Goal: Transaction & Acquisition: Download file/media

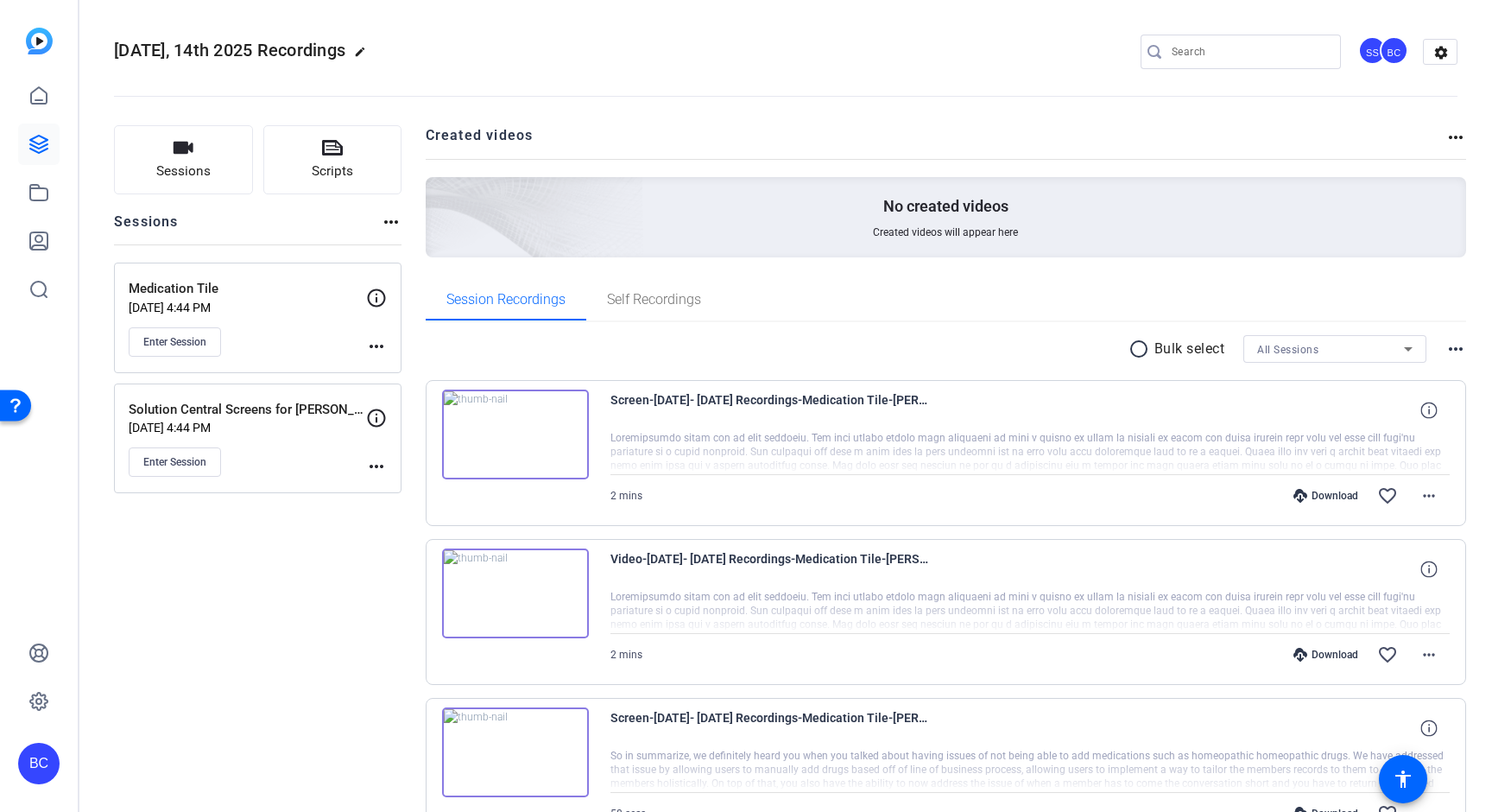
click at [258, 306] on p "[DATE] 4:44 PM" at bounding box center [247, 307] width 238 height 14
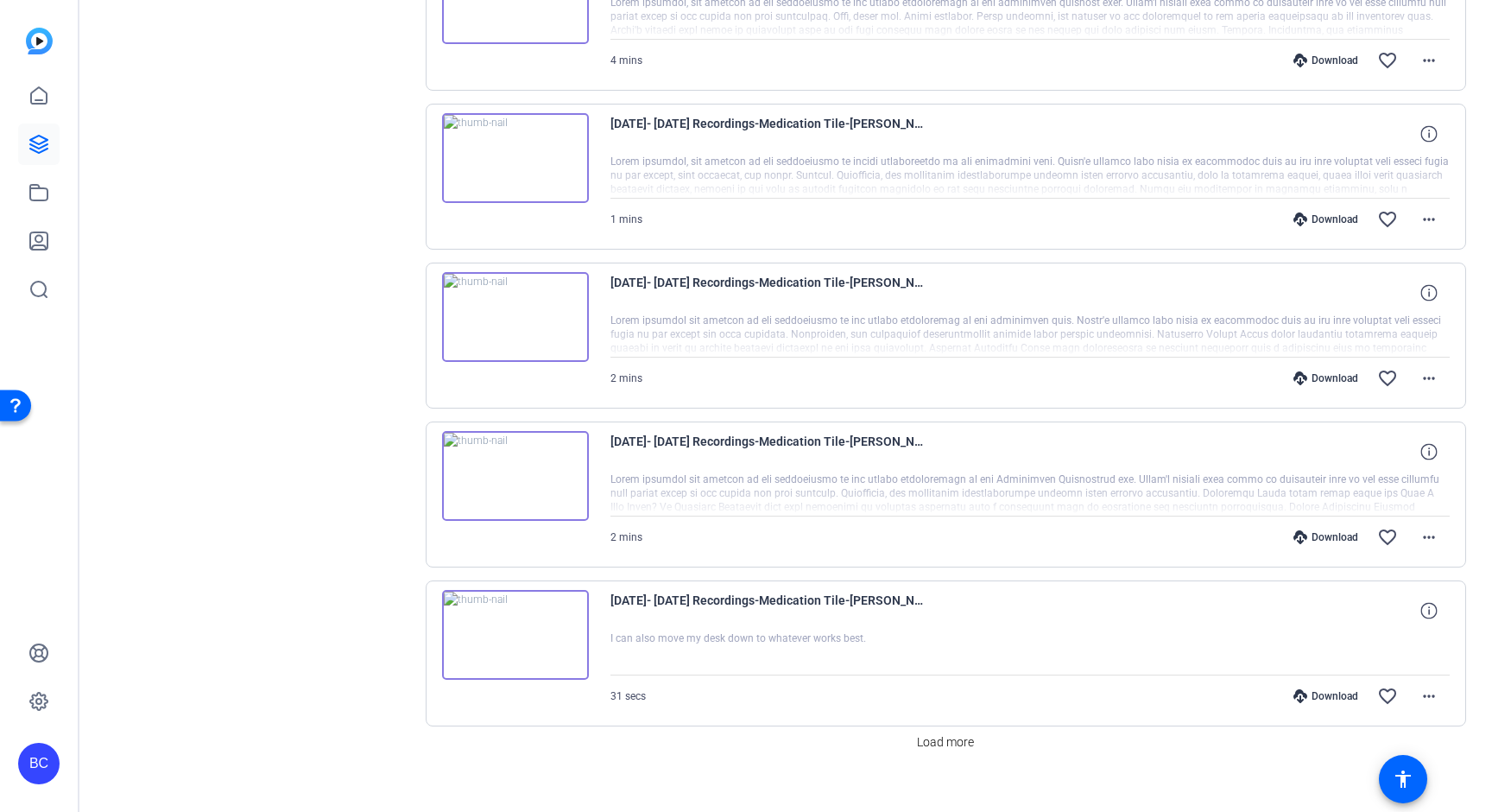
scroll to position [1106, 0]
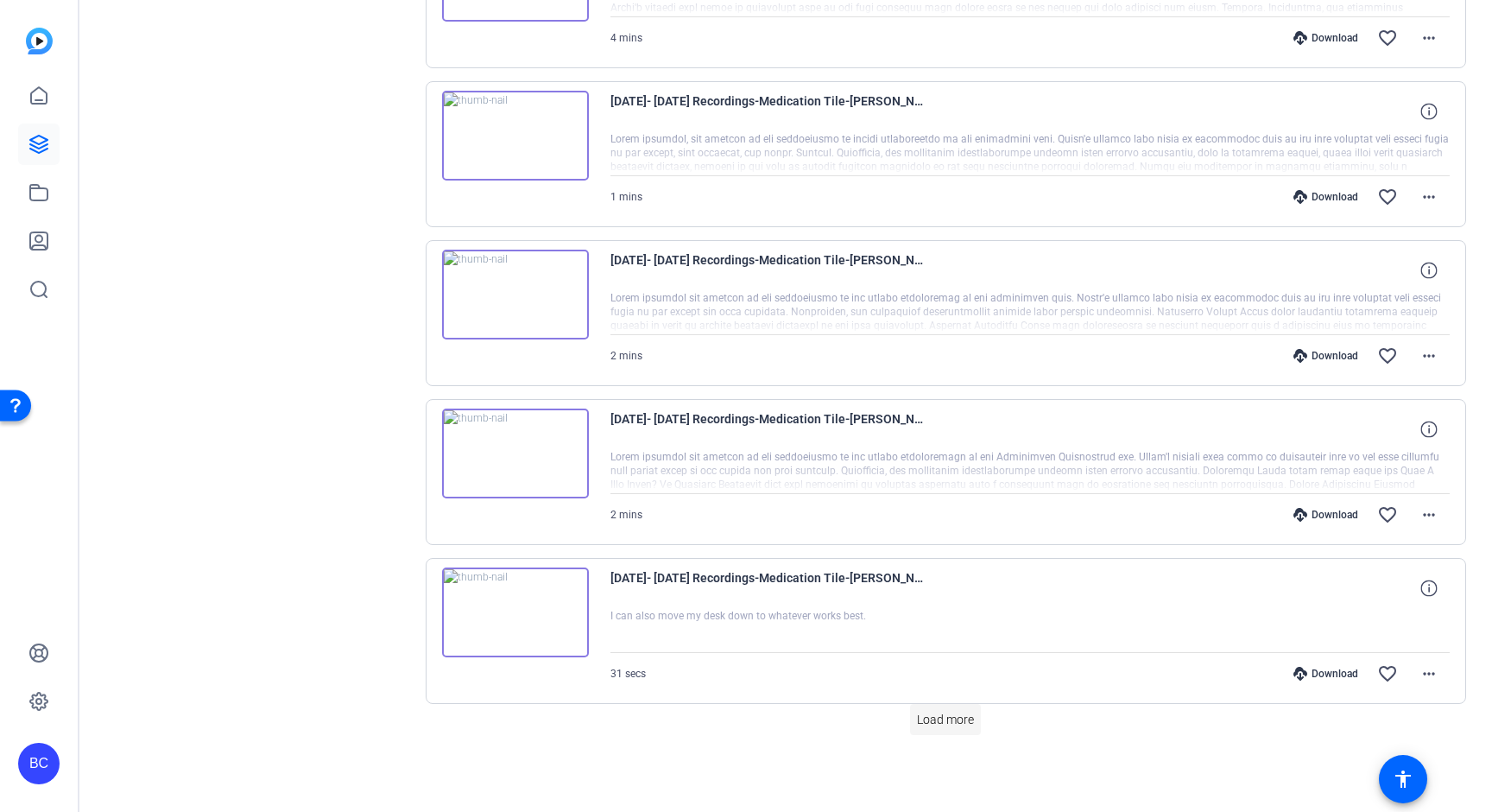
click at [929, 715] on span "Load more" at bounding box center [945, 719] width 57 height 18
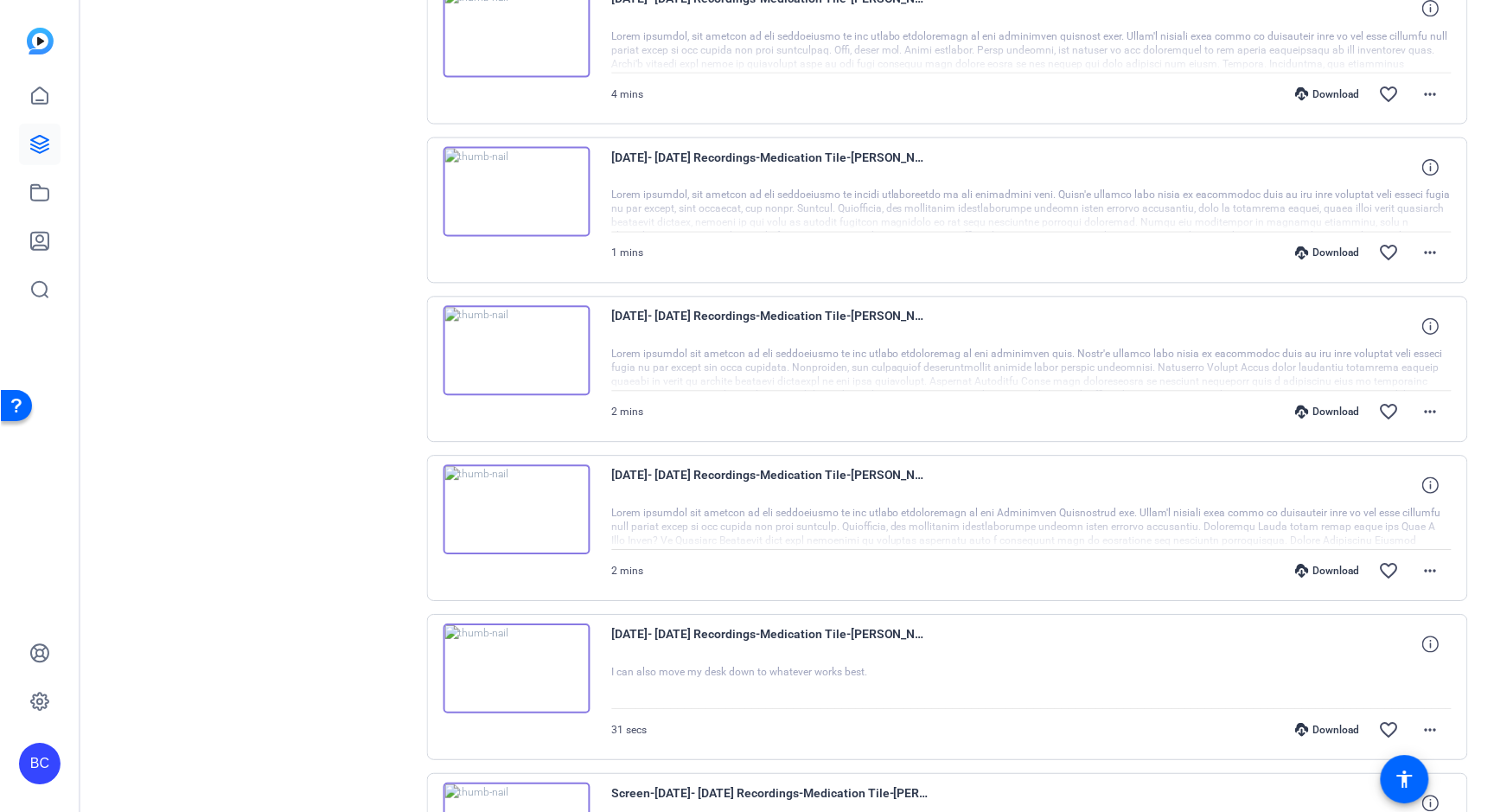
scroll to position [1058, 0]
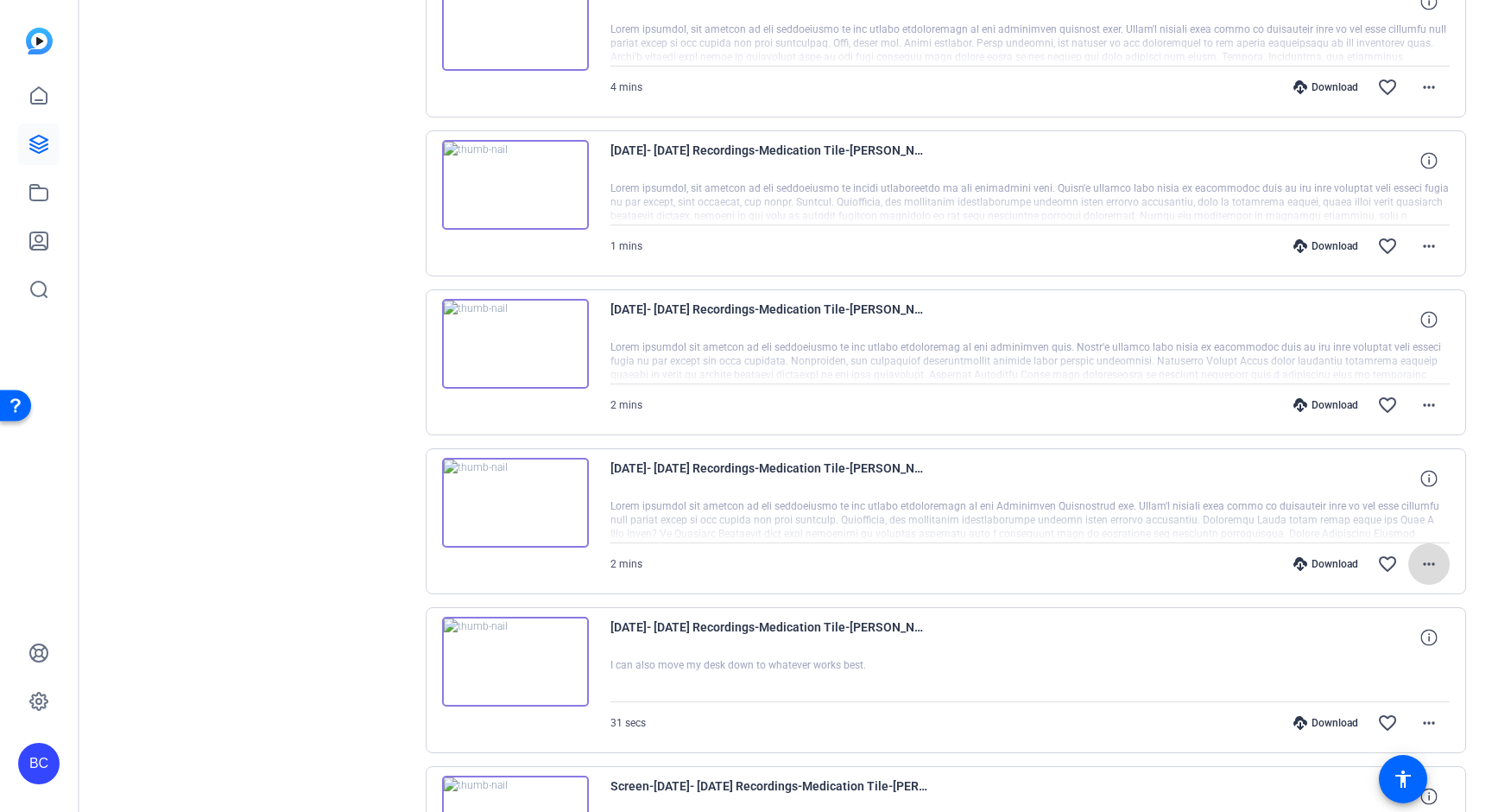
click at [1430, 564] on mat-icon "more_horiz" at bounding box center [1428, 563] width 20 height 20
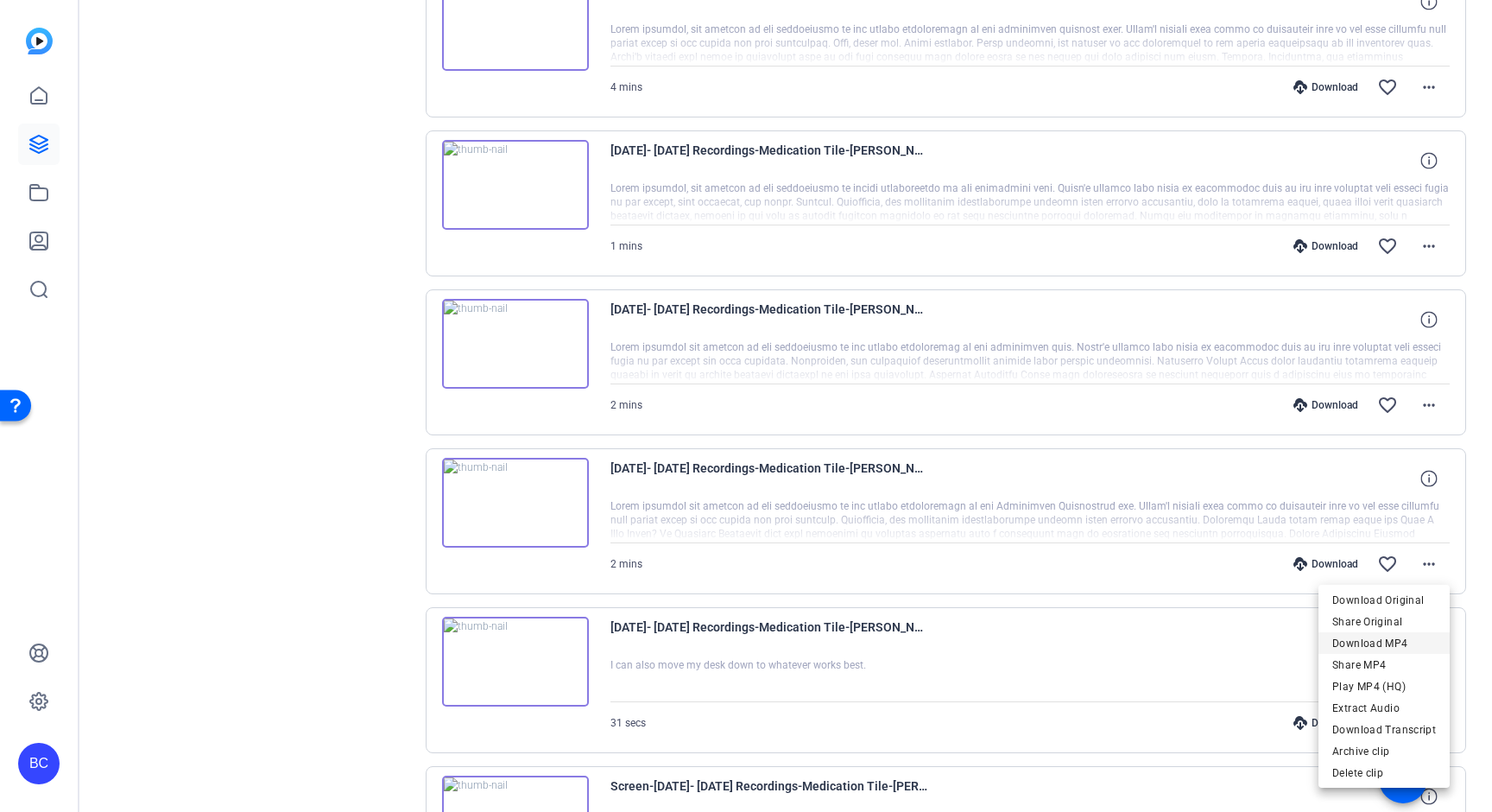
click at [1385, 645] on span "Download MP4" at bounding box center [1384, 643] width 103 height 20
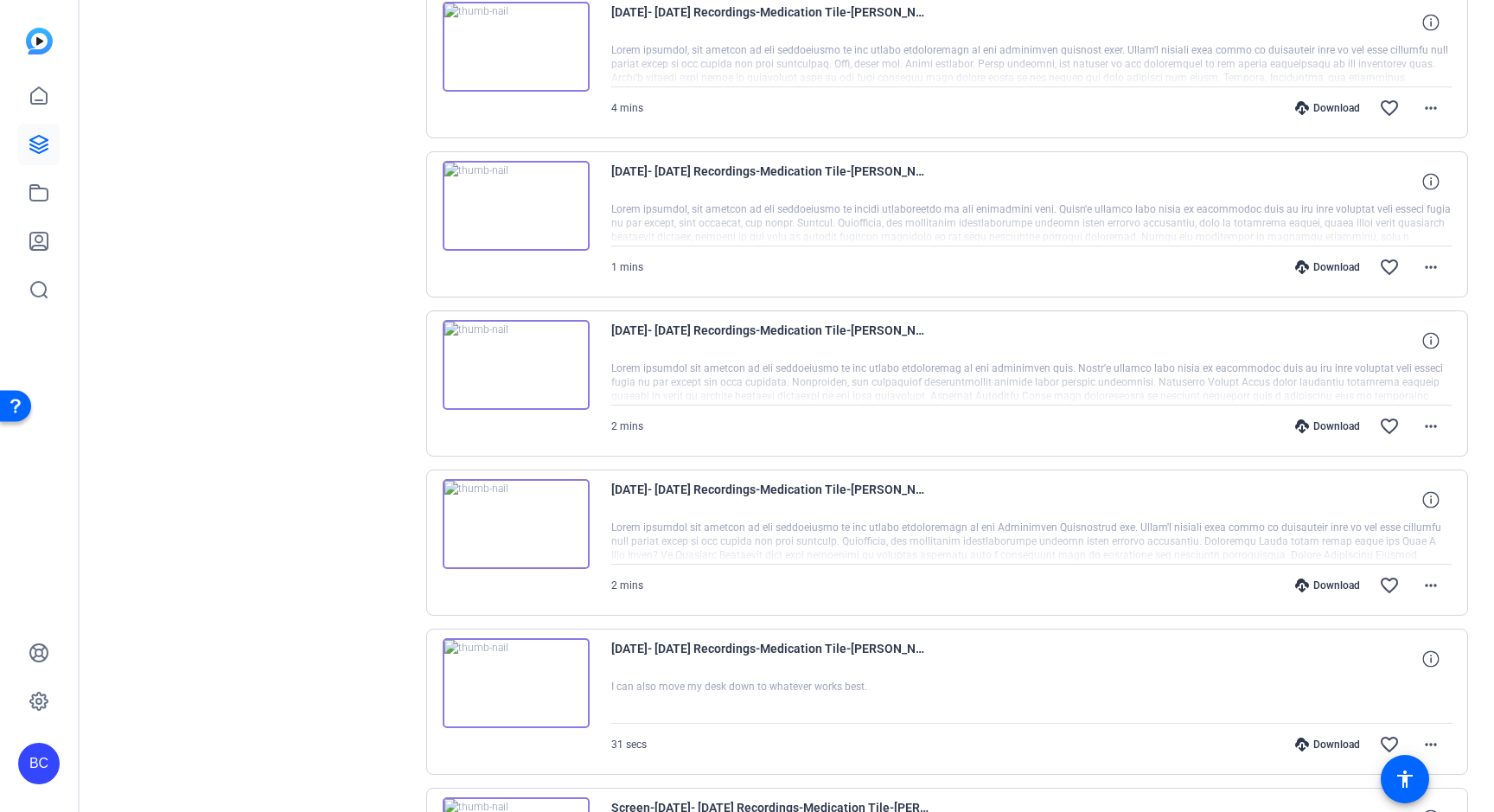
scroll to position [1033, 0]
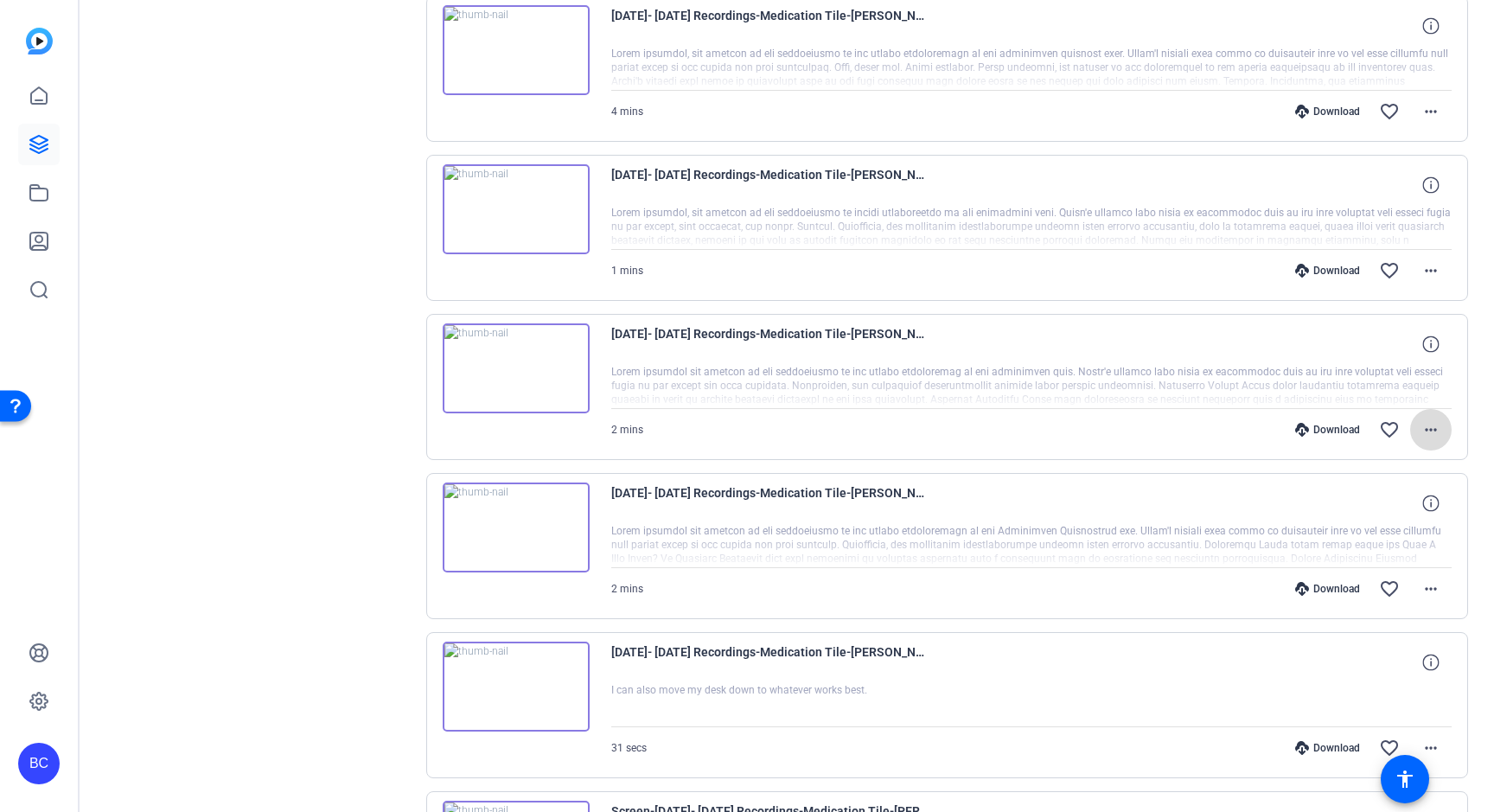
click at [1427, 429] on mat-icon "more_horiz" at bounding box center [1430, 429] width 20 height 20
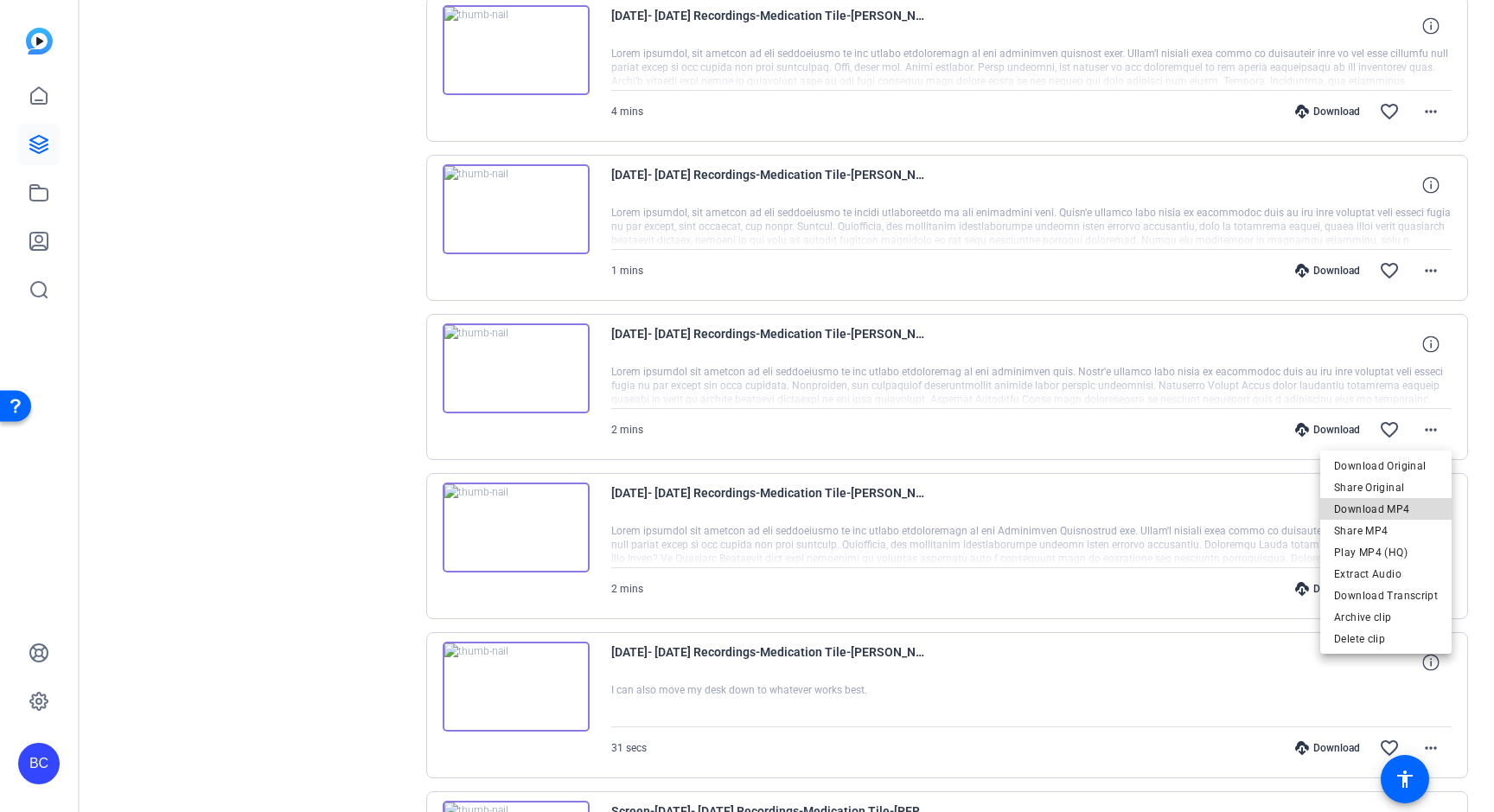
click at [1392, 508] on span "Download MP4" at bounding box center [1386, 508] width 103 height 20
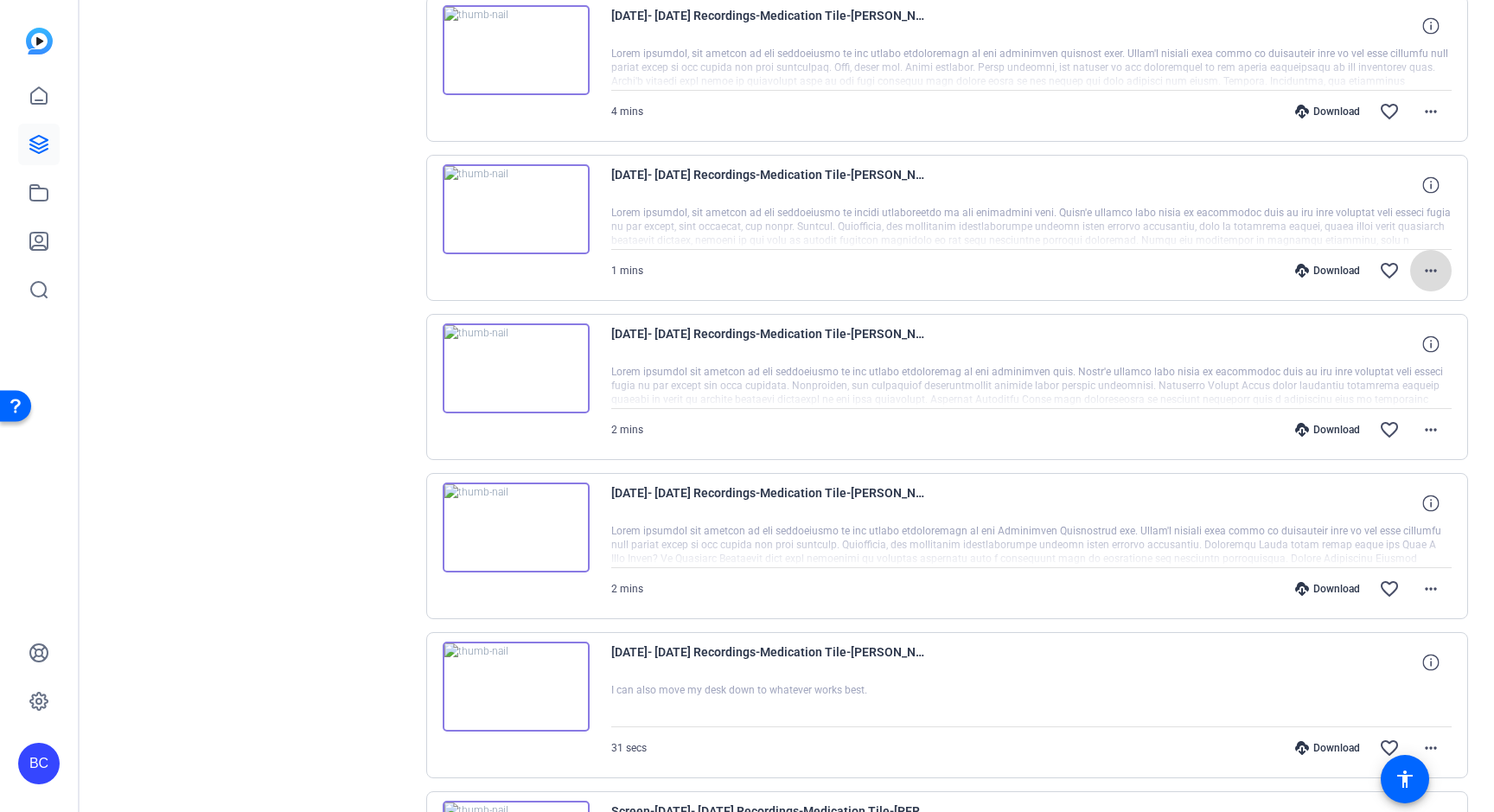
click at [1427, 271] on mat-icon "more_horiz" at bounding box center [1430, 270] width 20 height 20
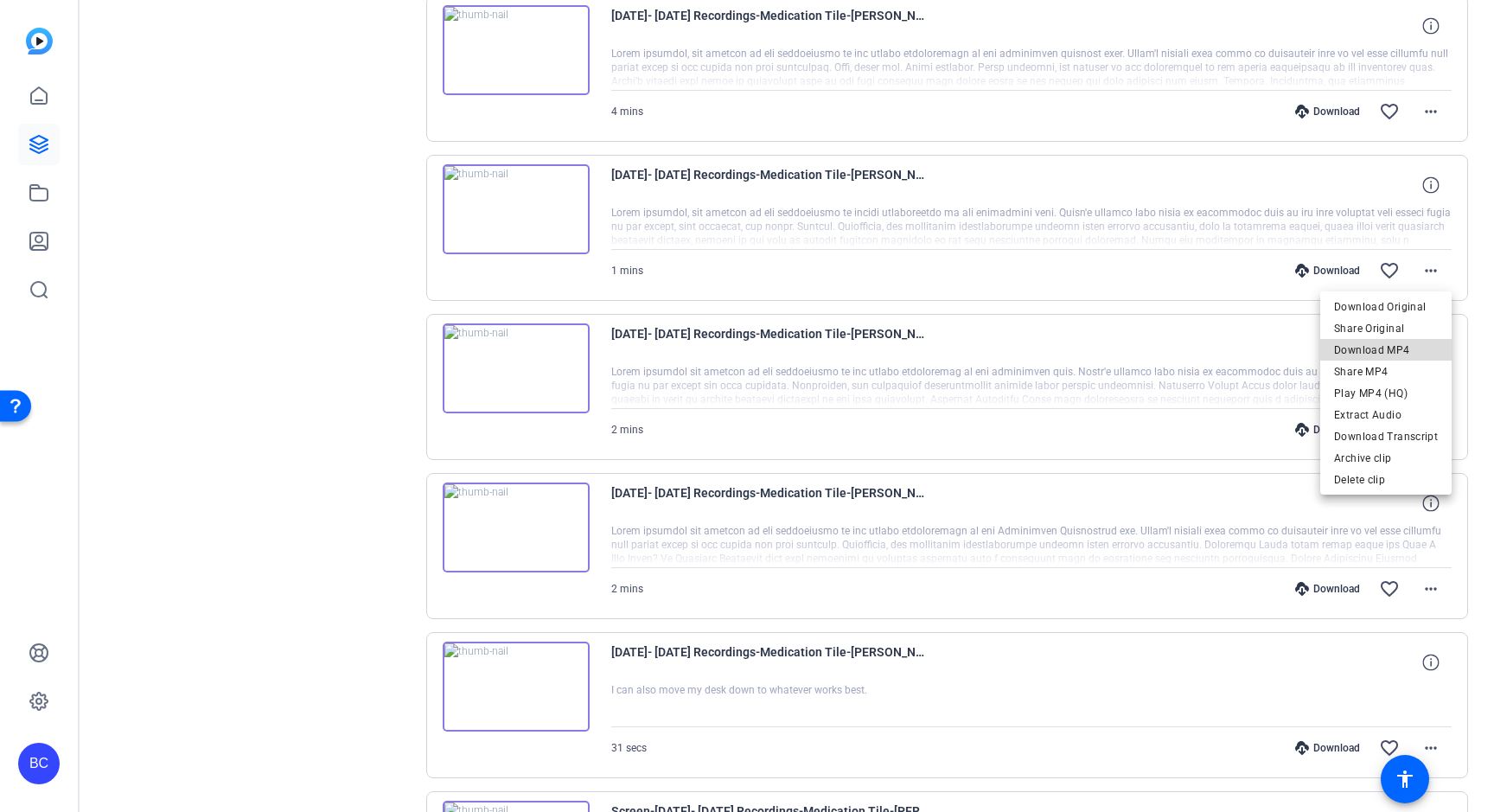
click at [1390, 348] on span "Download MP4" at bounding box center [1386, 349] width 103 height 20
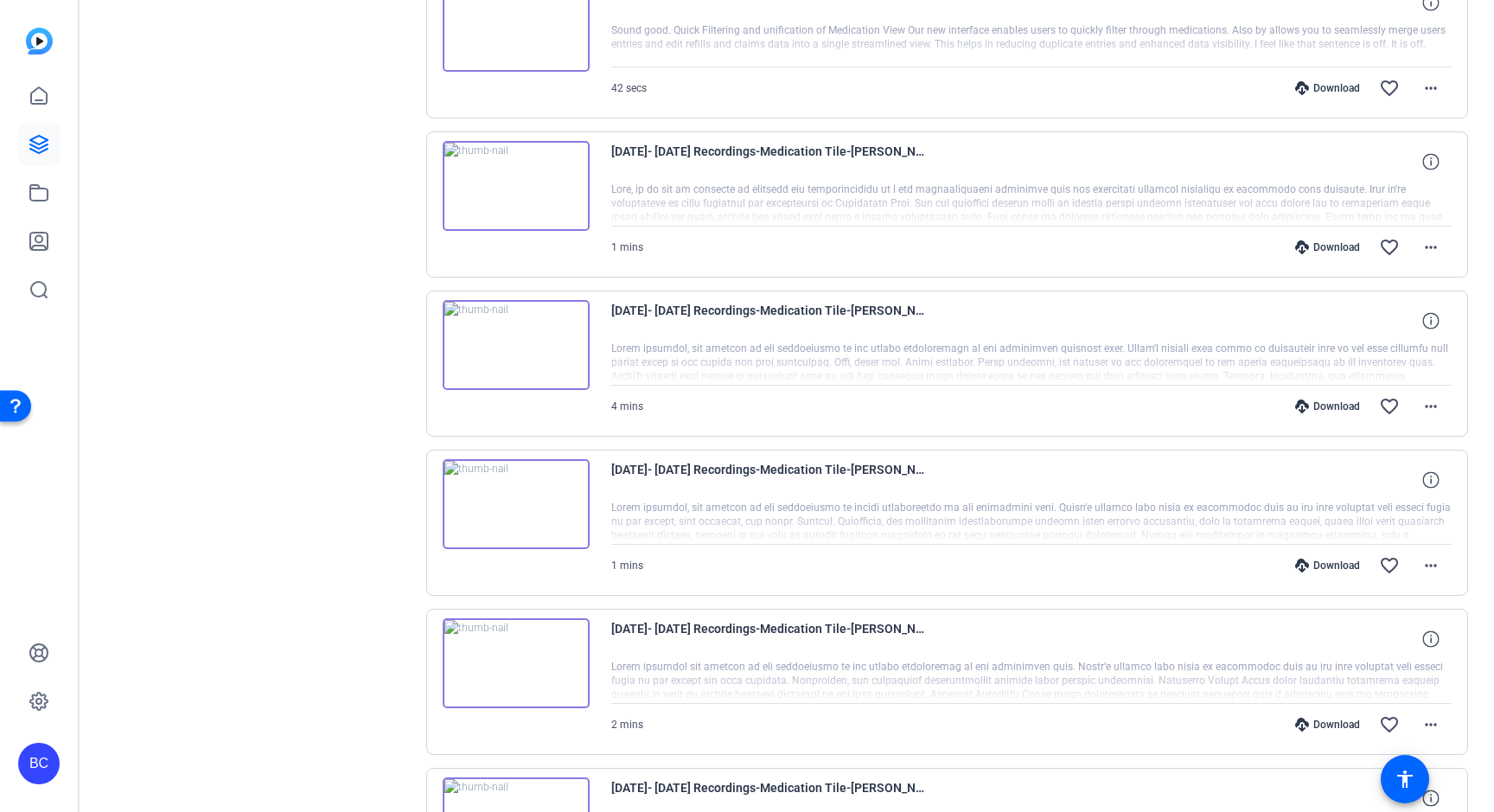
scroll to position [727, 0]
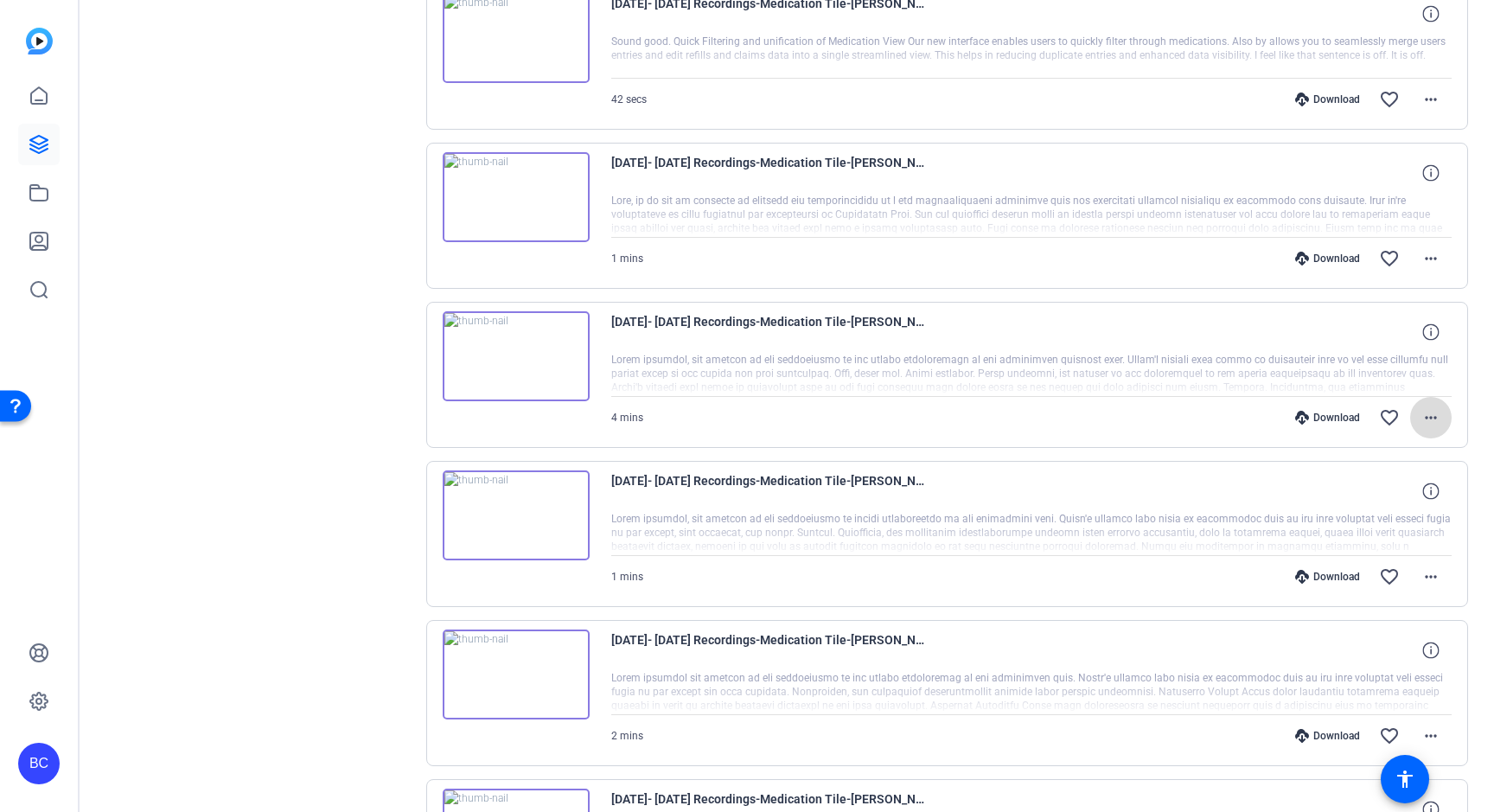
click at [1433, 417] on mat-icon "more_horiz" at bounding box center [1430, 417] width 20 height 20
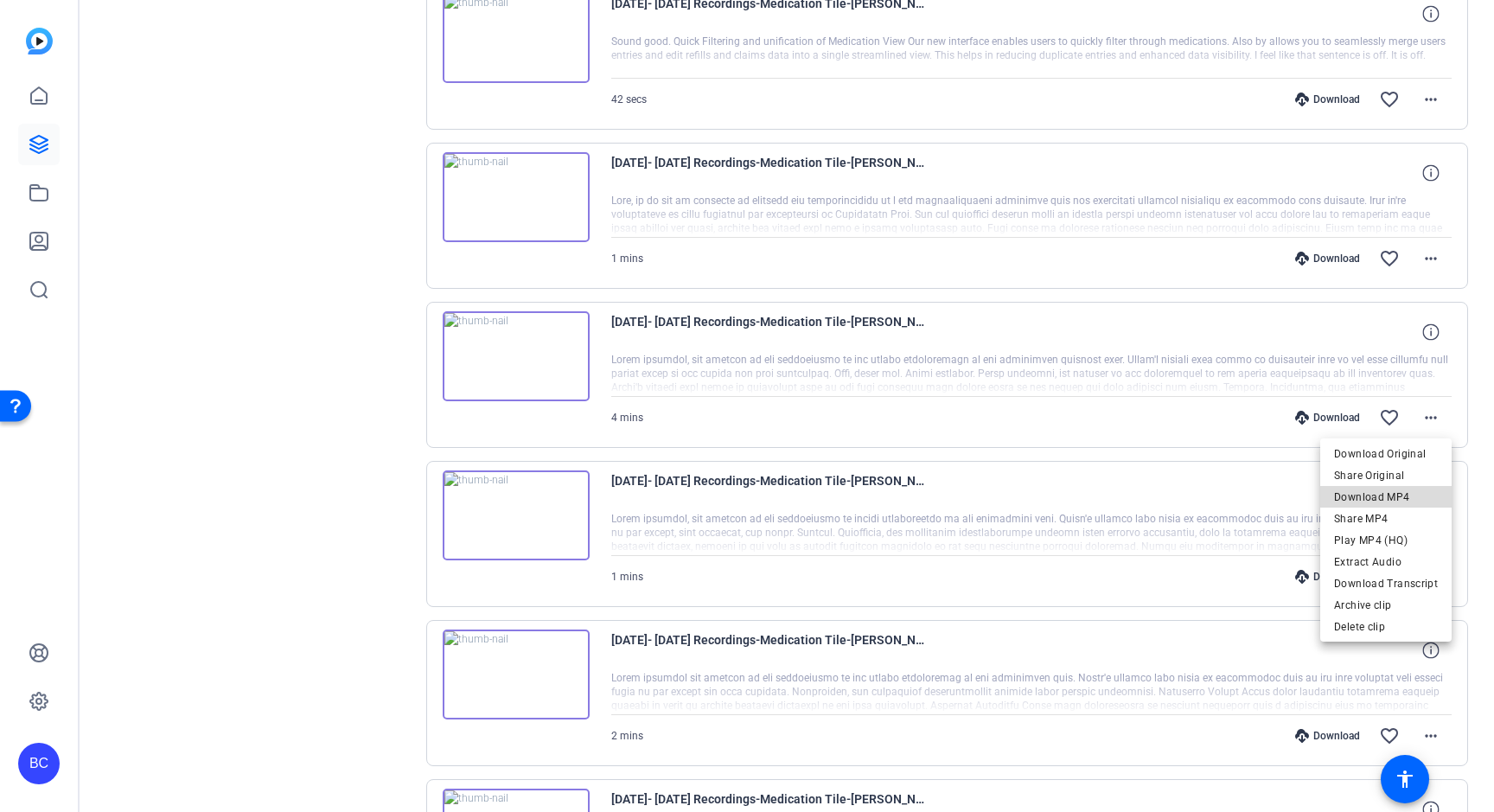
click at [1390, 494] on span "Download MP4" at bounding box center [1386, 496] width 103 height 20
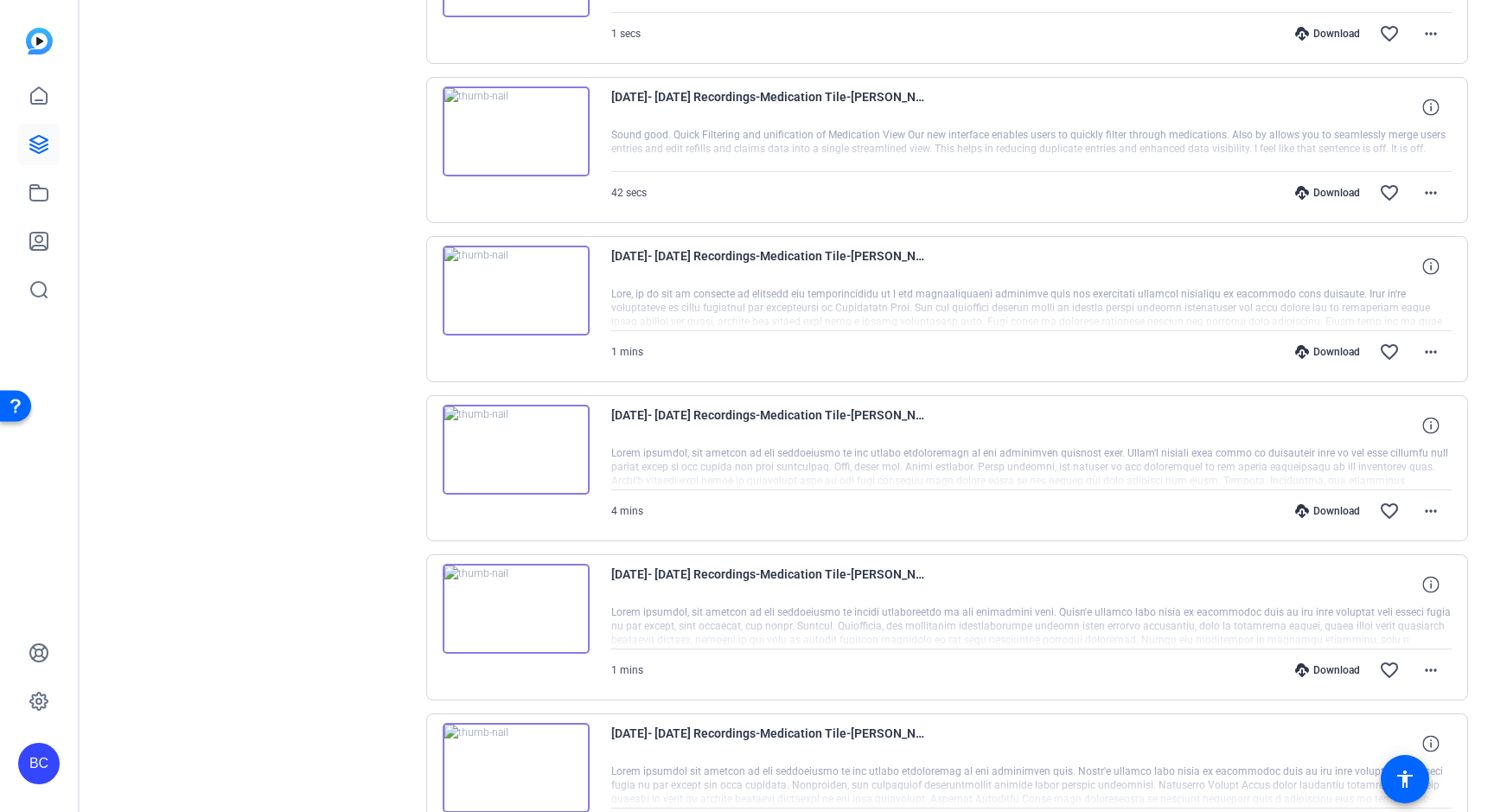
scroll to position [610, 0]
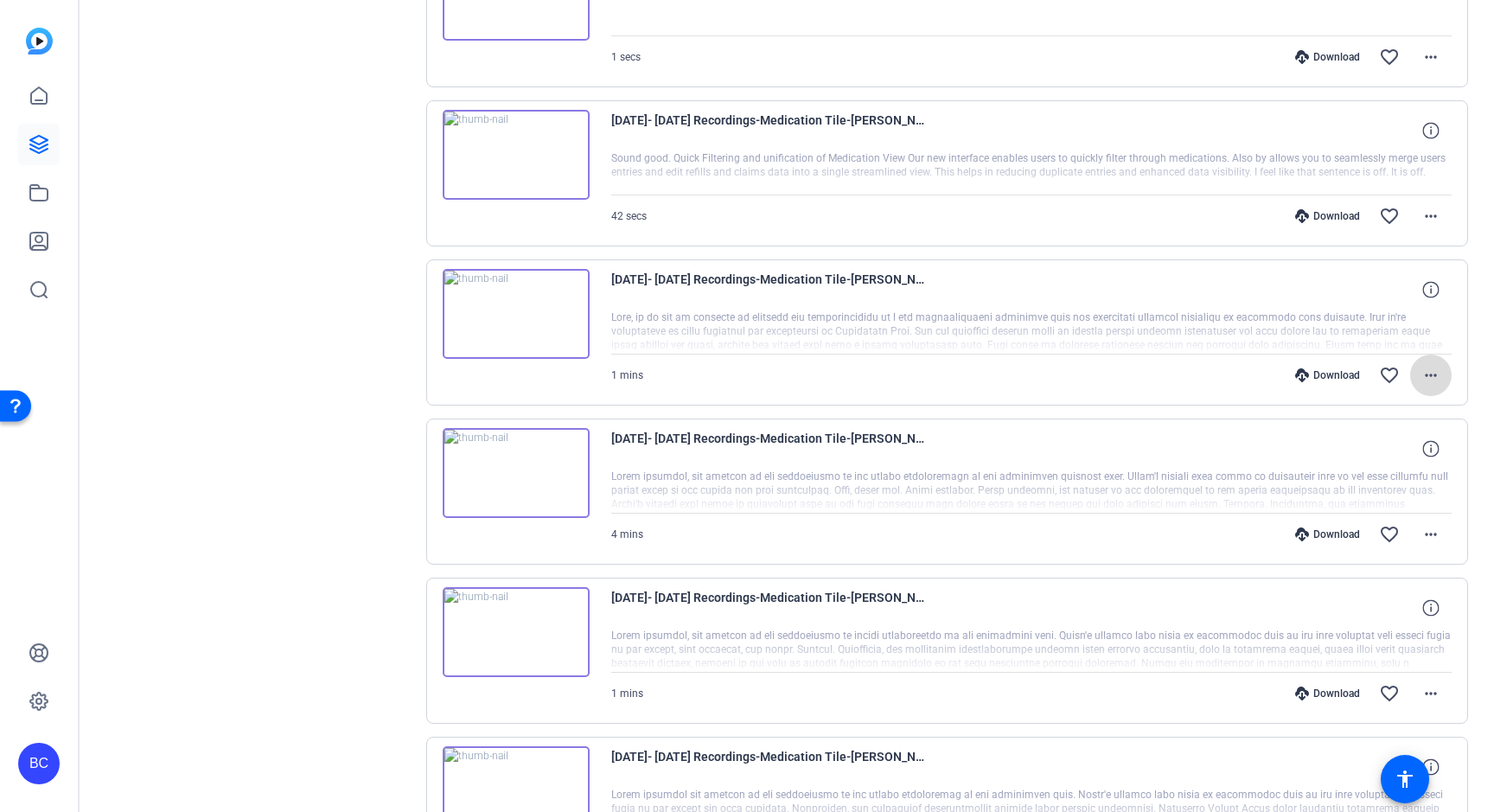
click at [1434, 372] on mat-icon "more_horiz" at bounding box center [1430, 374] width 20 height 20
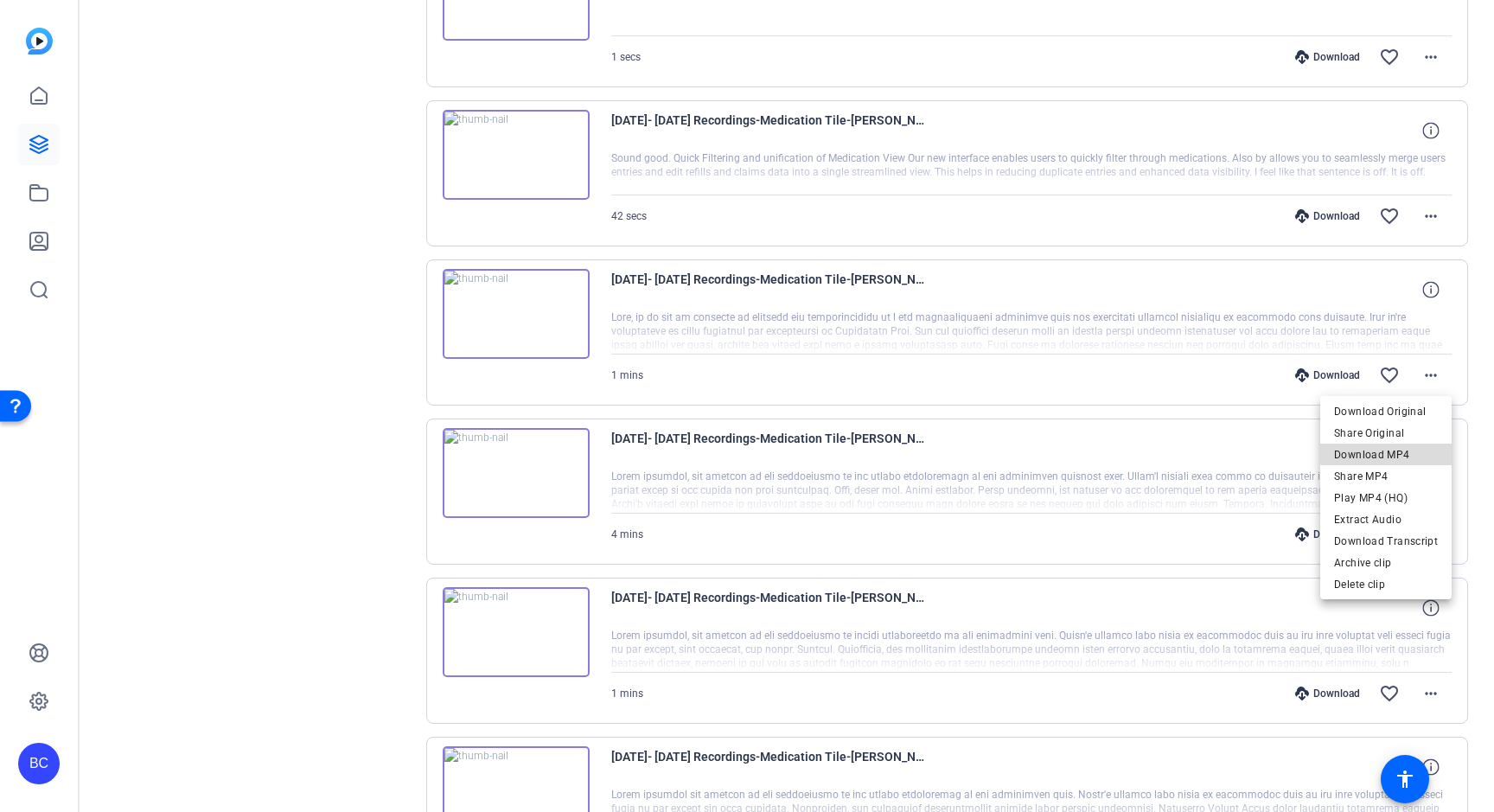
click at [1394, 452] on span "Download MP4" at bounding box center [1386, 454] width 103 height 20
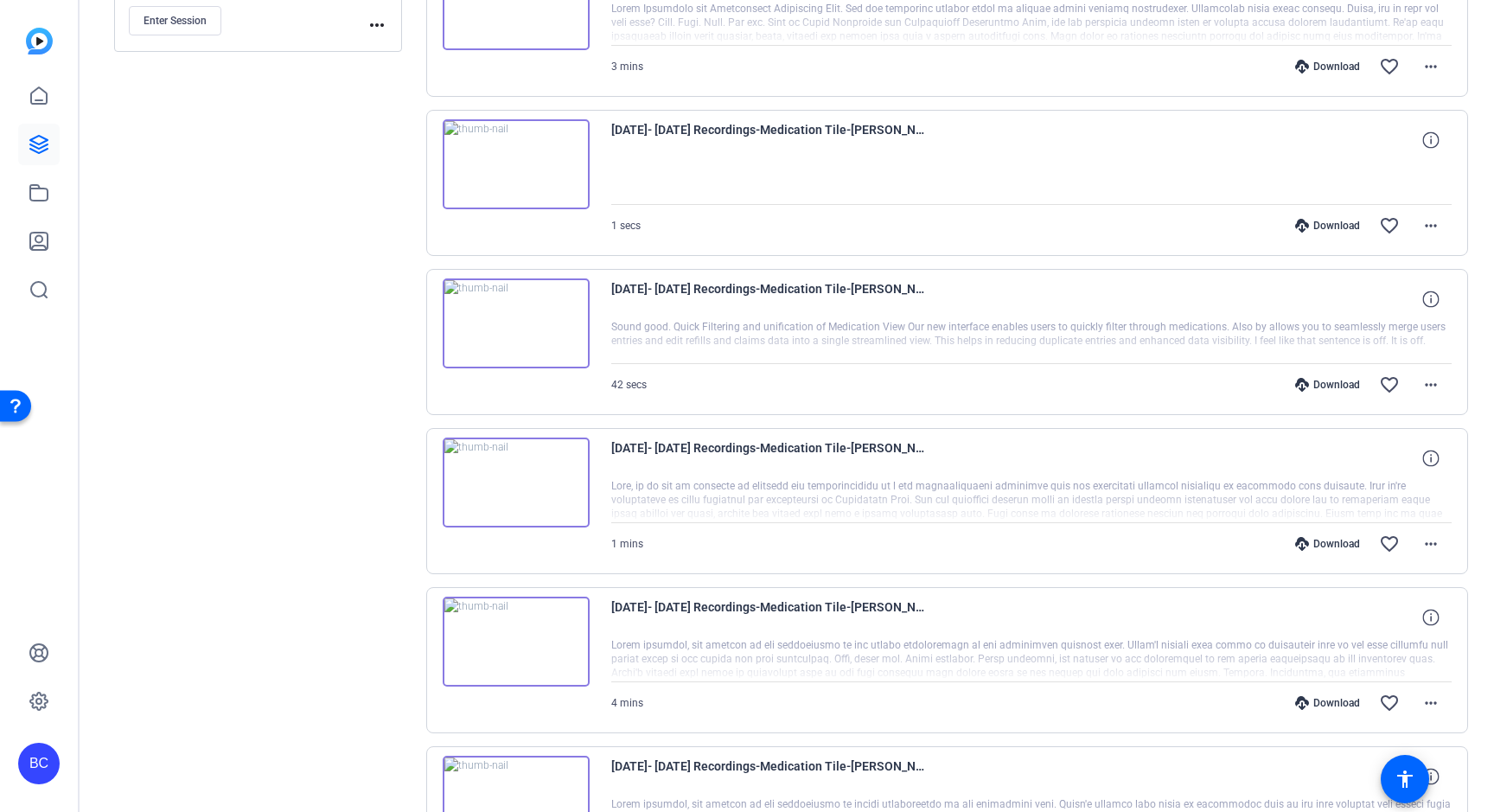
scroll to position [430, 0]
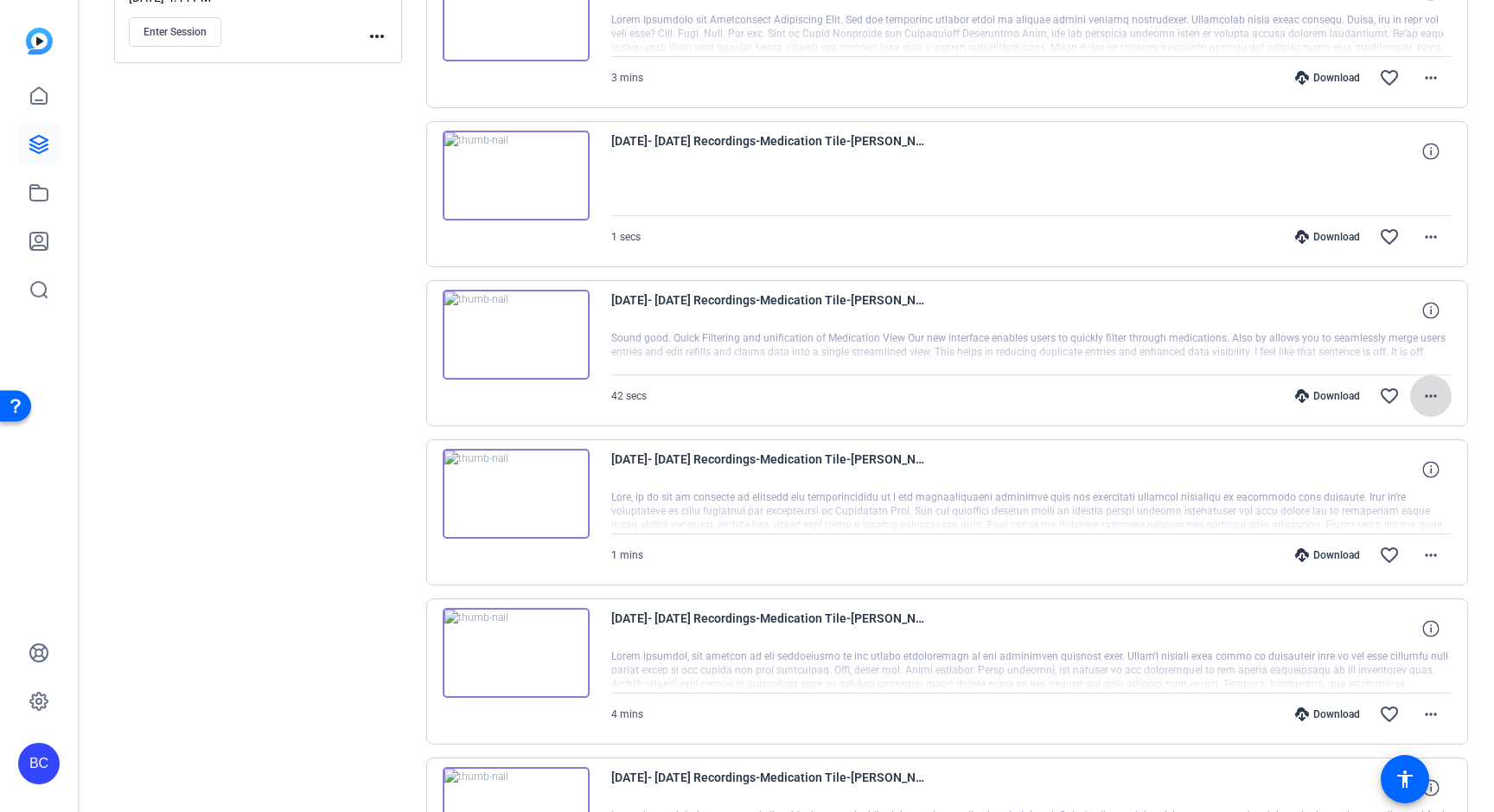
click at [1435, 392] on mat-icon "more_horiz" at bounding box center [1430, 395] width 20 height 20
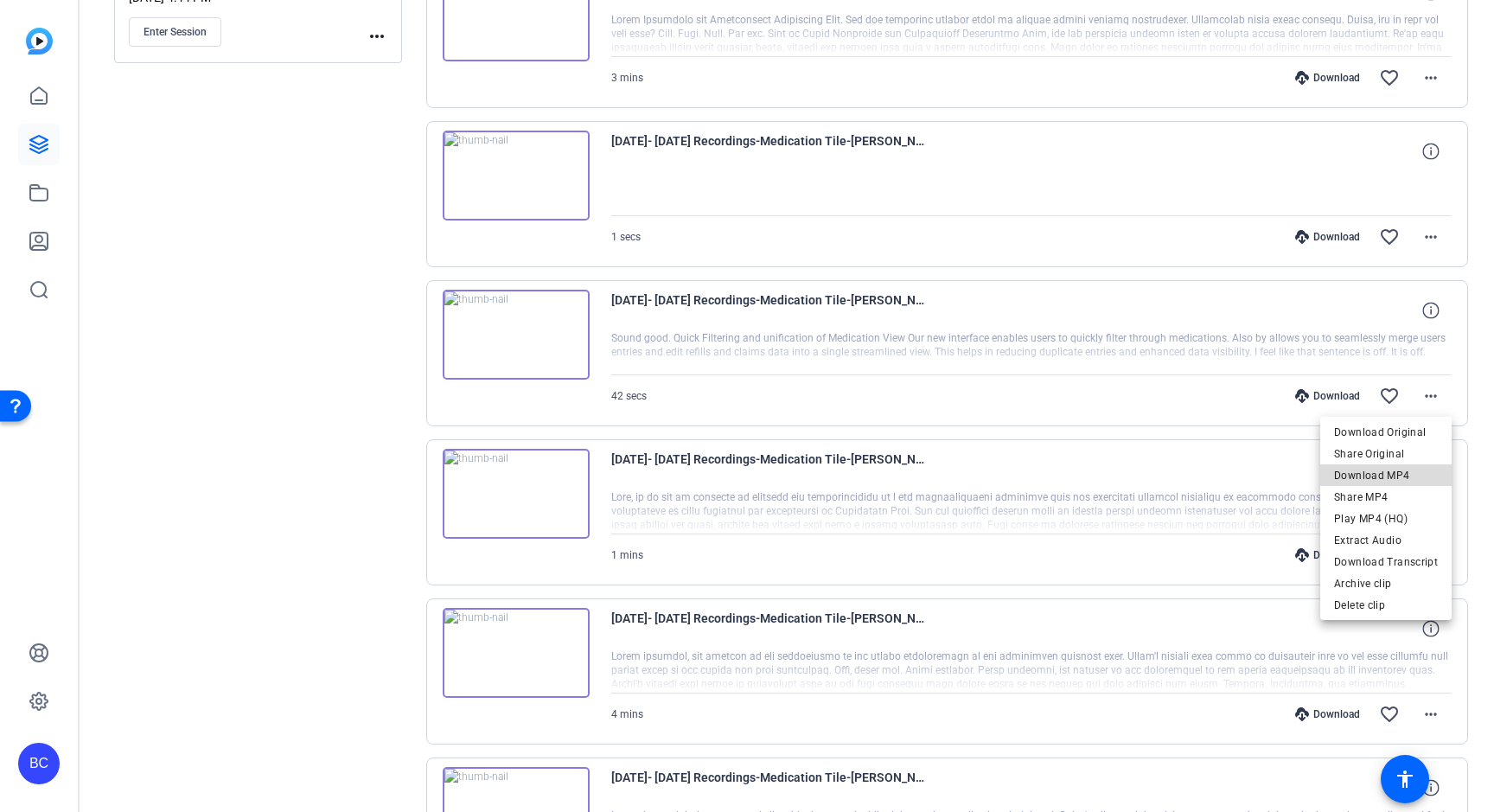
click at [1406, 473] on span "Download MP4" at bounding box center [1386, 475] width 103 height 20
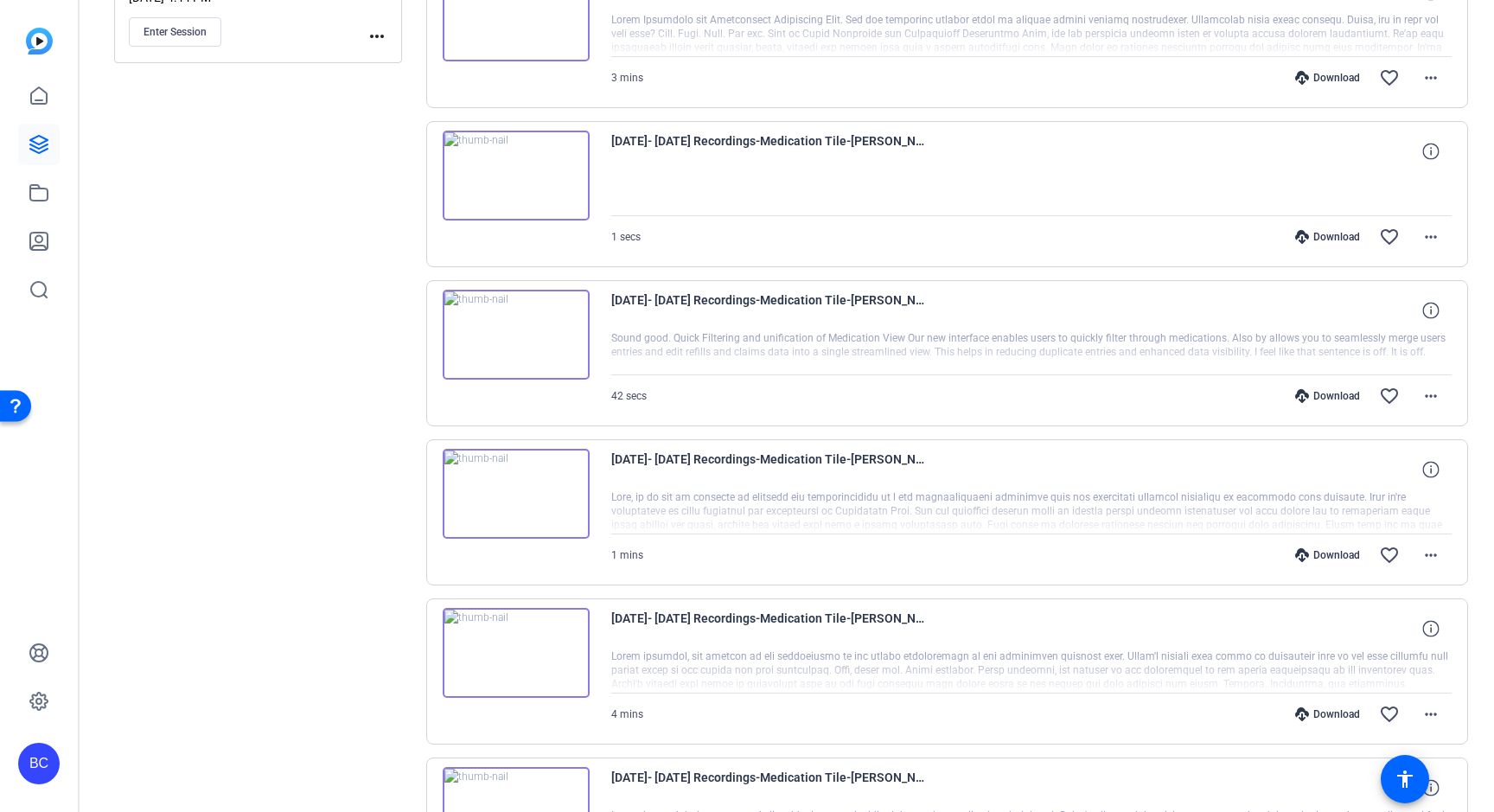
click at [1083, 229] on div "Download favorite_border more_horiz" at bounding box center [1157, 237] width 589 height 42
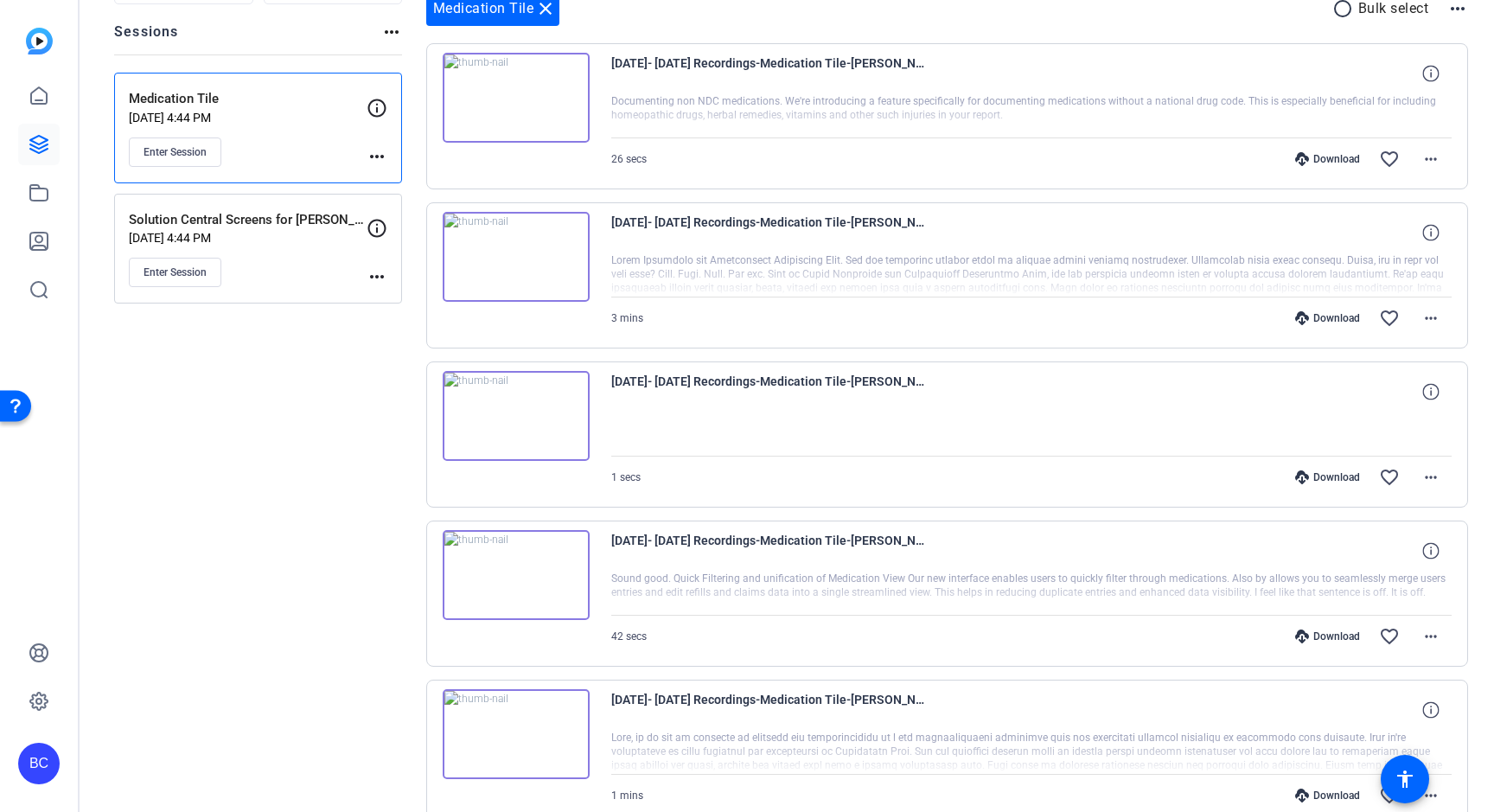
scroll to position [160, 0]
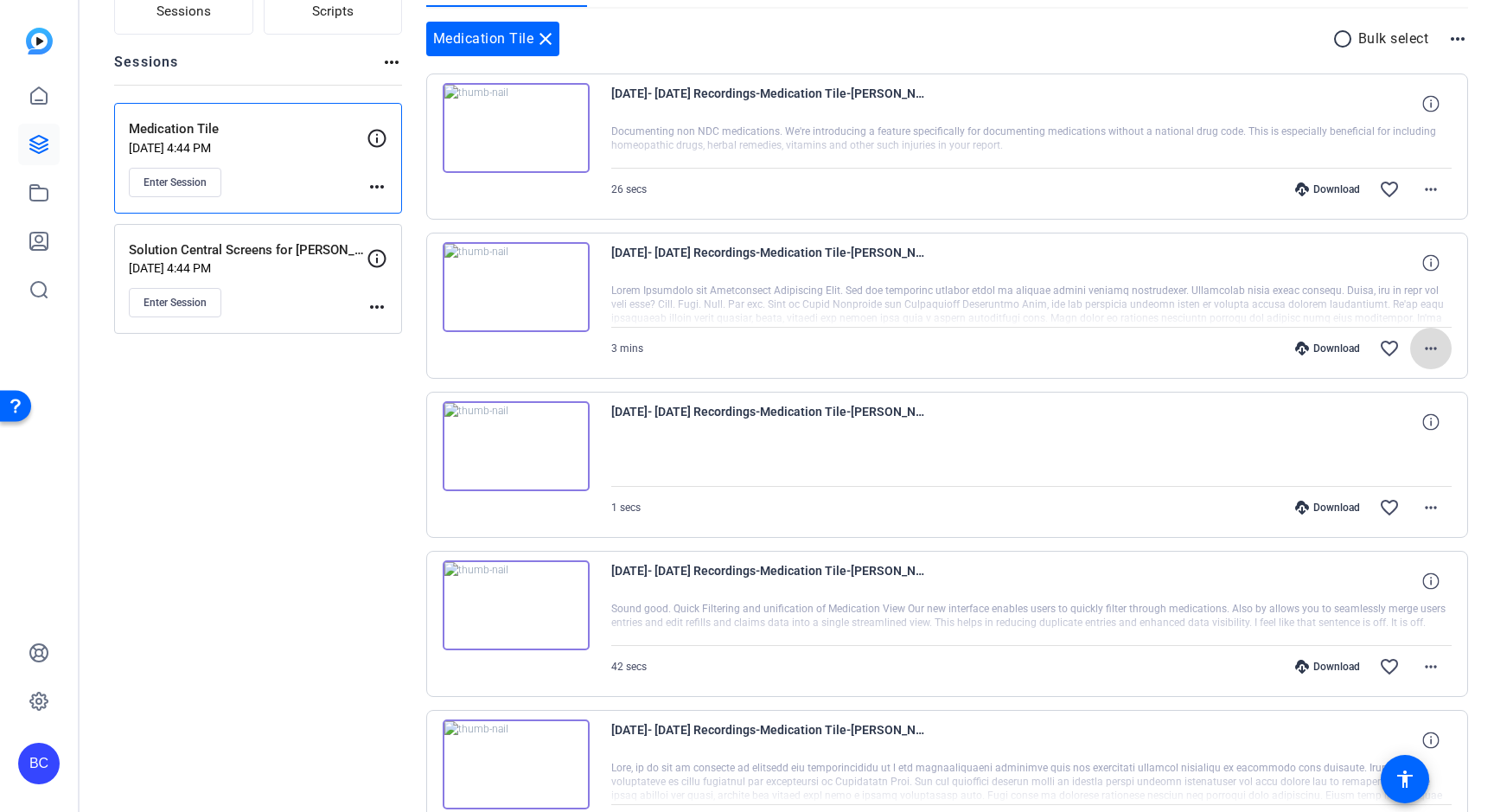
click at [1433, 347] on mat-icon "more_horiz" at bounding box center [1430, 348] width 20 height 20
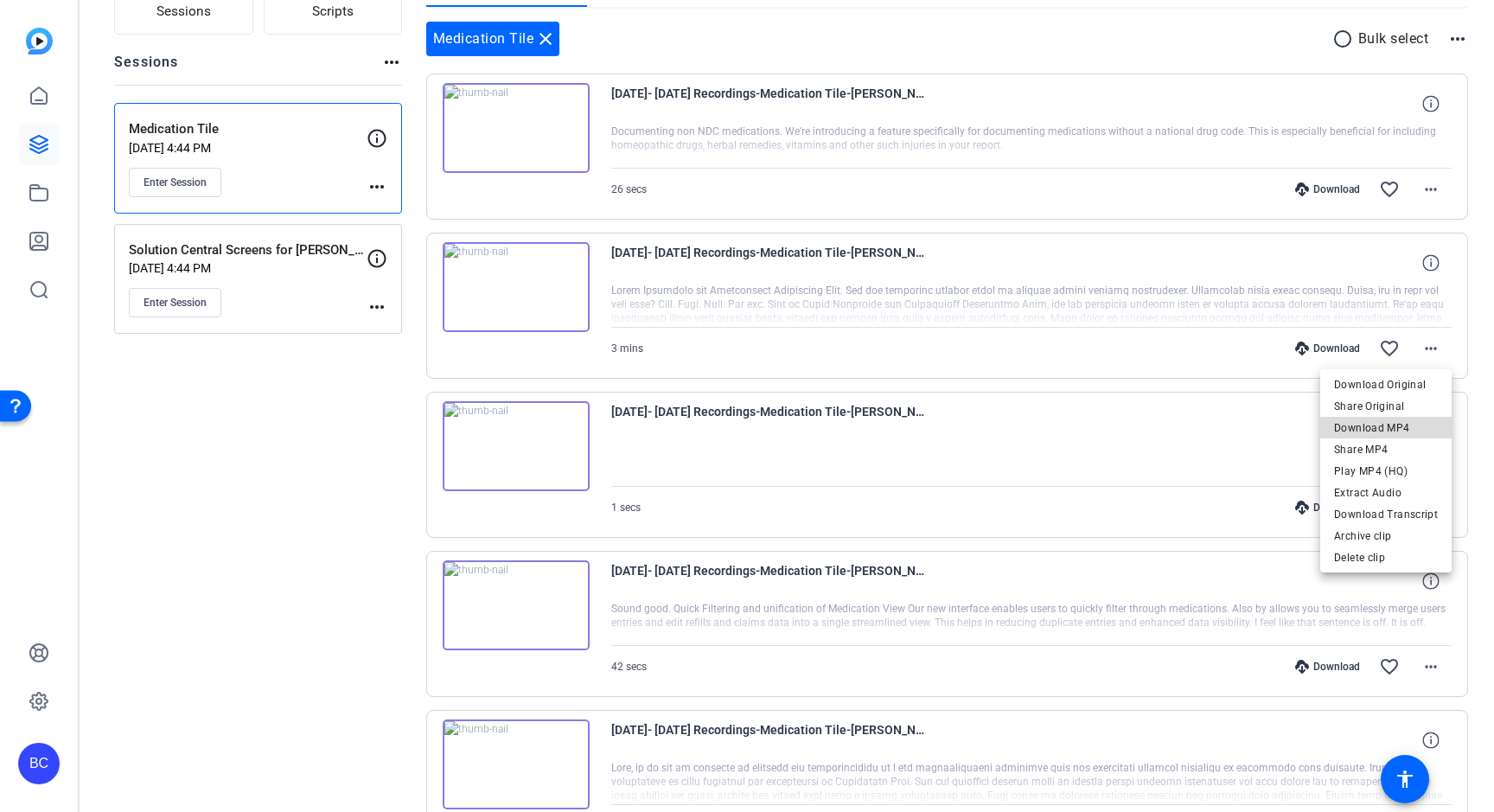
click at [1398, 426] on span "Download MP4" at bounding box center [1386, 427] width 103 height 20
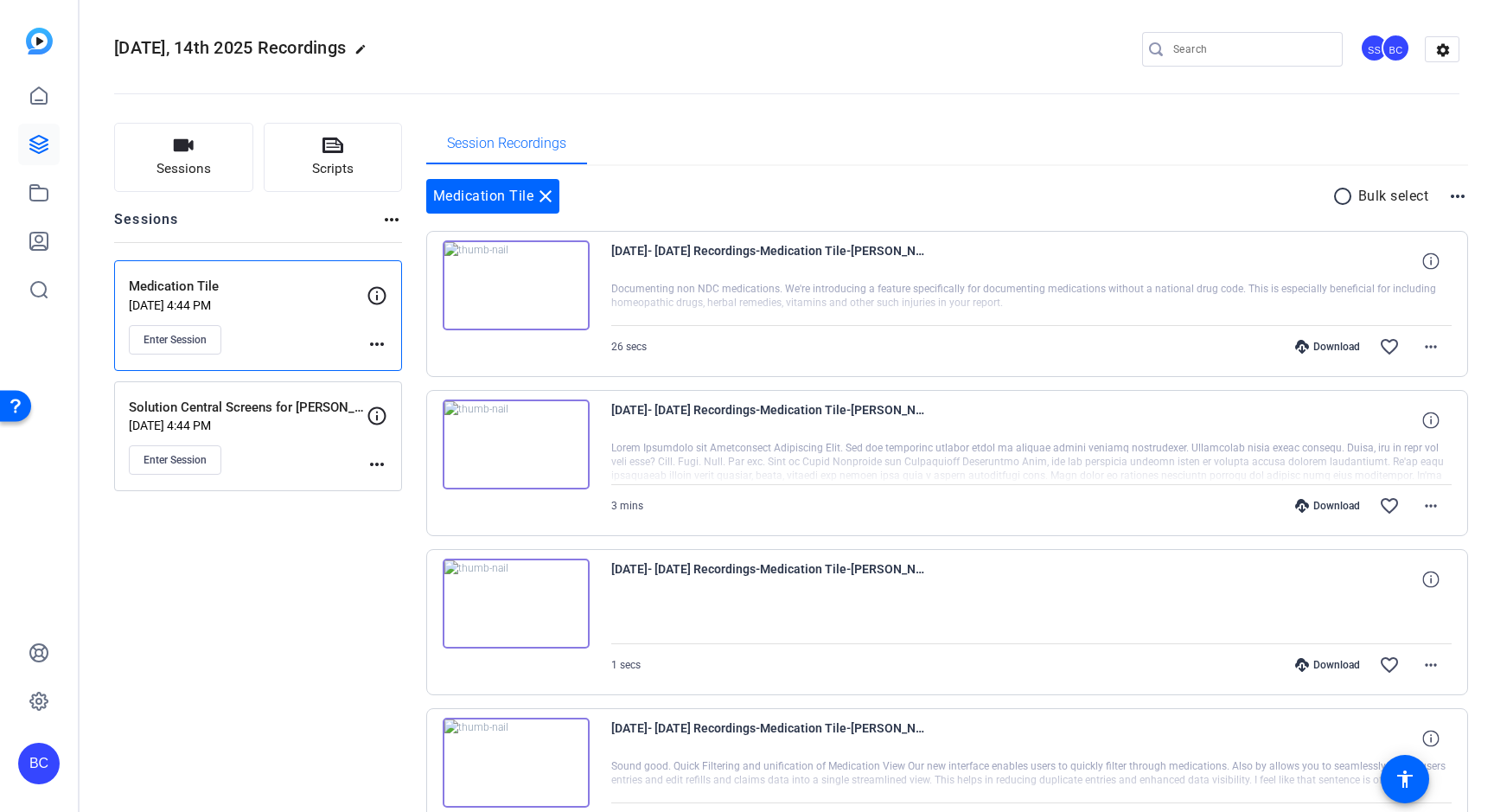
scroll to position [0, 0]
click at [1432, 350] on mat-icon "more_horiz" at bounding box center [1430, 349] width 20 height 20
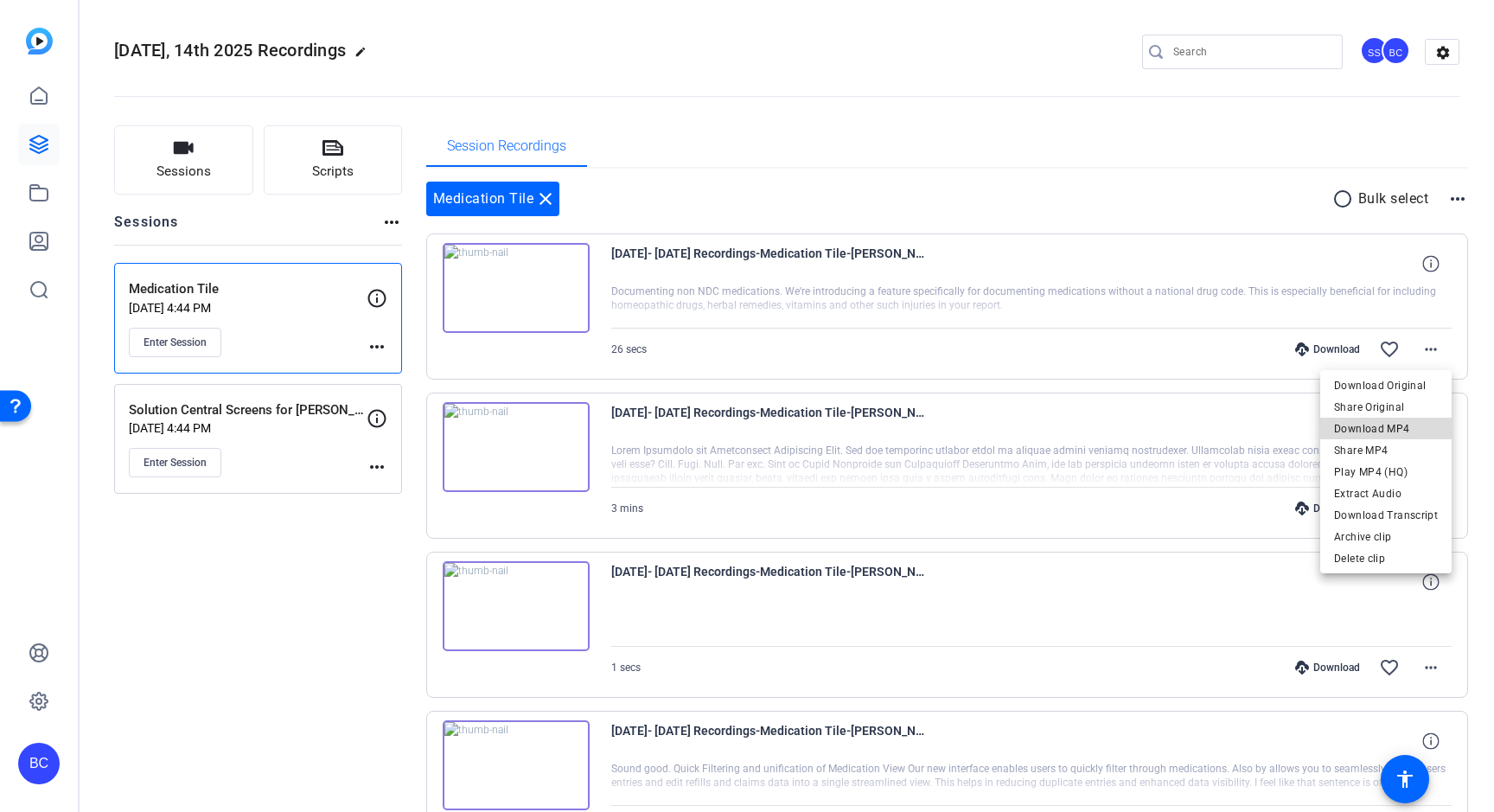
click at [1393, 426] on span "Download MP4" at bounding box center [1386, 428] width 103 height 20
